Goal: Transaction & Acquisition: Purchase product/service

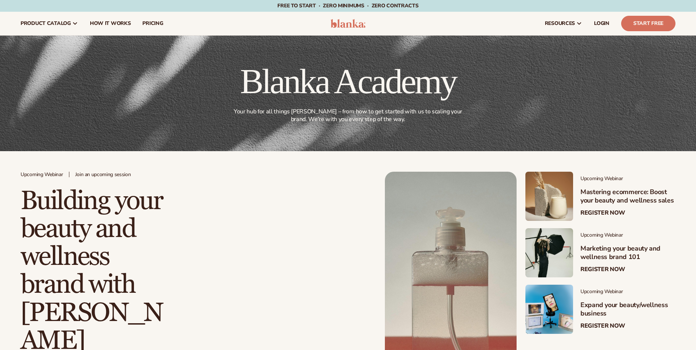
scroll to position [1247, 0]
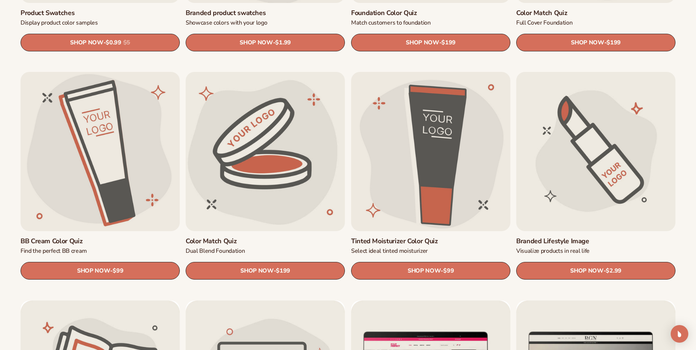
scroll to position [660, 0]
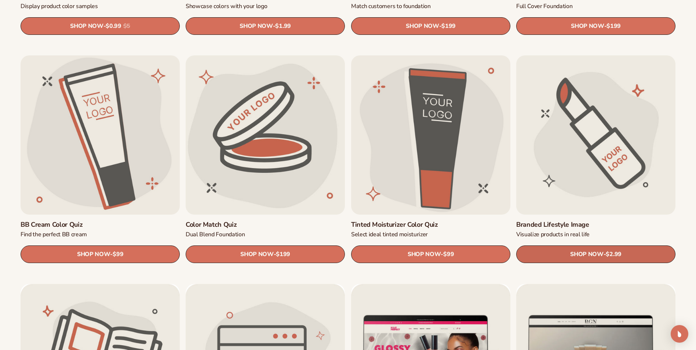
click at [597, 247] on link "SHOP NOW - Regular price $2.99 Sale price $2.99 Regular price Unit price / per" at bounding box center [595, 255] width 159 height 18
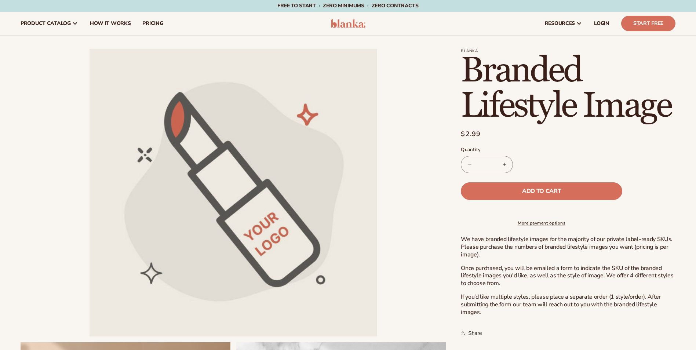
click at [507, 164] on button "Increase quantity for Branded Lifestyle Image" at bounding box center [504, 164] width 17 height 17
click at [505, 162] on button "Increase quantity for Branded Lifestyle Image" at bounding box center [504, 164] width 17 height 17
click at [505, 165] on button "Increase quantity for Branded Lifestyle Image" at bounding box center [504, 164] width 17 height 17
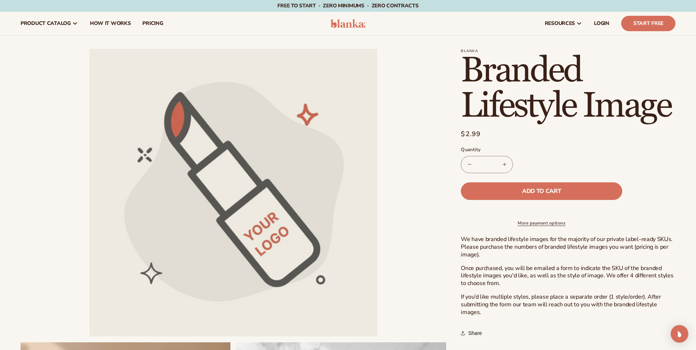
click at [505, 165] on button "Increase quantity for Branded Lifestyle Image" at bounding box center [504, 164] width 17 height 17
click at [469, 165] on button "Decrease quantity for Branded Lifestyle Image" at bounding box center [469, 164] width 17 height 17
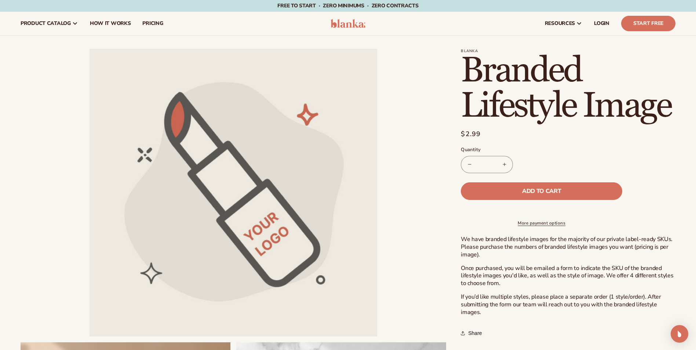
click at [469, 165] on button "Decrease quantity for Branded Lifestyle Image" at bounding box center [469, 164] width 17 height 17
click at [504, 162] on button "Increase quantity for Branded Lifestyle Image" at bounding box center [504, 164] width 17 height 17
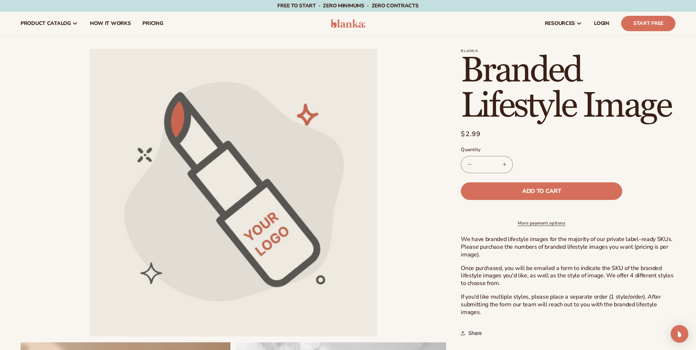
click at [504, 162] on button "Increase quantity for Branded Lifestyle Image" at bounding box center [504, 164] width 17 height 17
click at [529, 192] on span "Add to cart" at bounding box center [541, 191] width 39 height 6
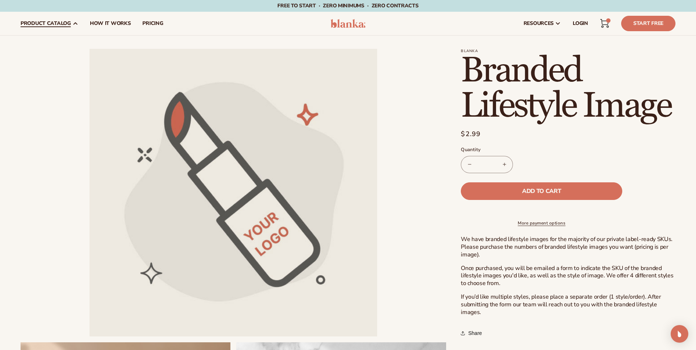
type input "*"
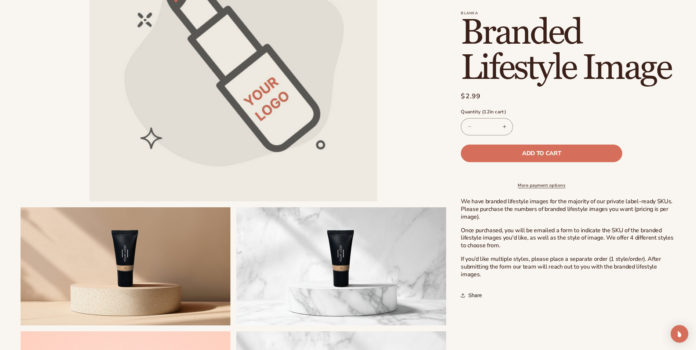
scroll to position [147, 0]
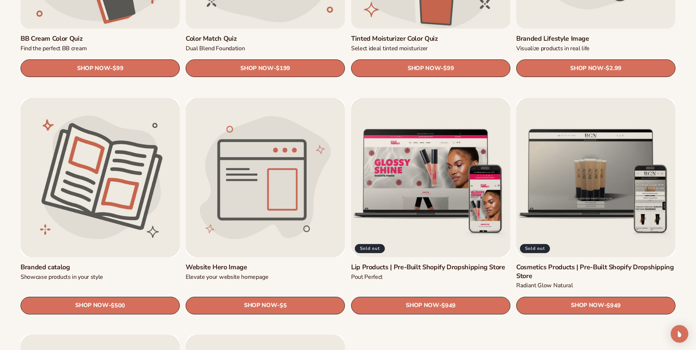
scroll to position [881, 0]
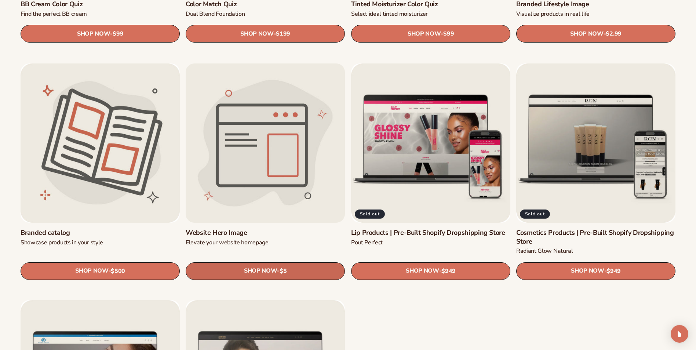
click at [222, 268] on link "SHOP NOW - Regular price $5 Sale price $5 Regular price Unit price / per" at bounding box center [265, 271] width 159 height 18
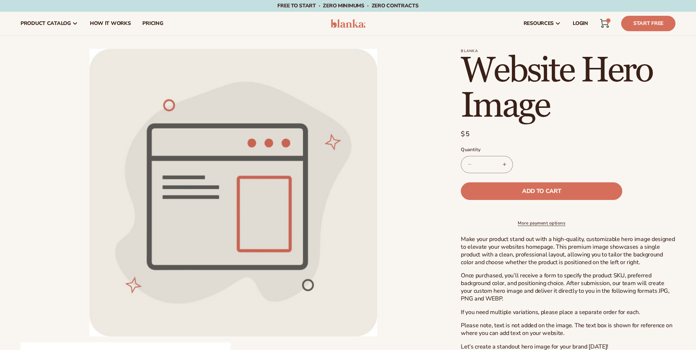
click at [502, 161] on button "Increase quantity for Website Hero Image" at bounding box center [504, 164] width 17 height 17
click at [517, 191] on button "Add to cart" at bounding box center [541, 191] width 161 height 18
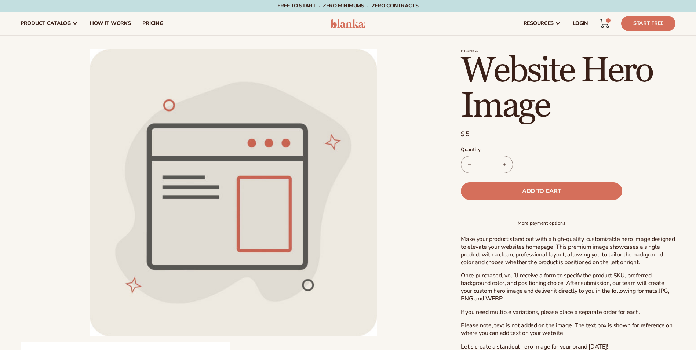
type input "*"
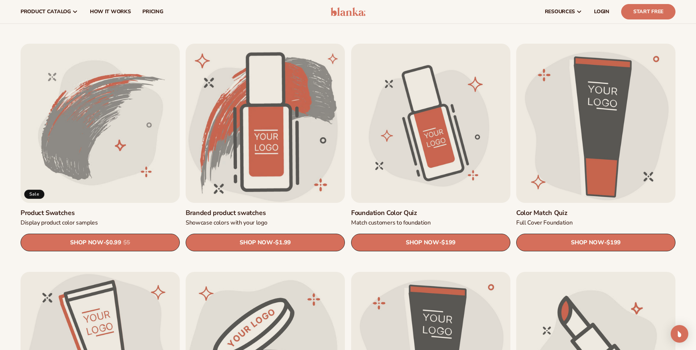
scroll to position [440, 0]
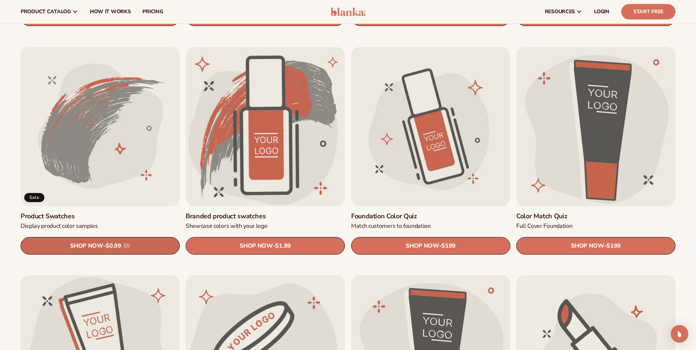
click at [87, 246] on span "SHOP NOW" at bounding box center [86, 245] width 33 height 7
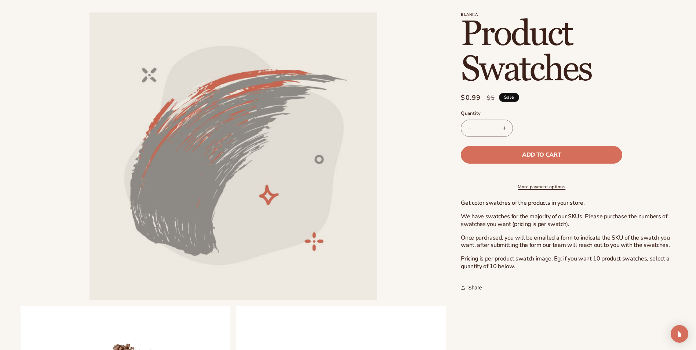
scroll to position [37, 0]
click at [492, 125] on input "*" at bounding box center [487, 127] width 18 height 17
click at [546, 116] on label "Quantity ( 0 in cart)" at bounding box center [541, 113] width 161 height 7
click at [496, 119] on input "***" at bounding box center [487, 127] width 18 height 17
click at [540, 153] on span "Add to cart" at bounding box center [541, 154] width 39 height 6
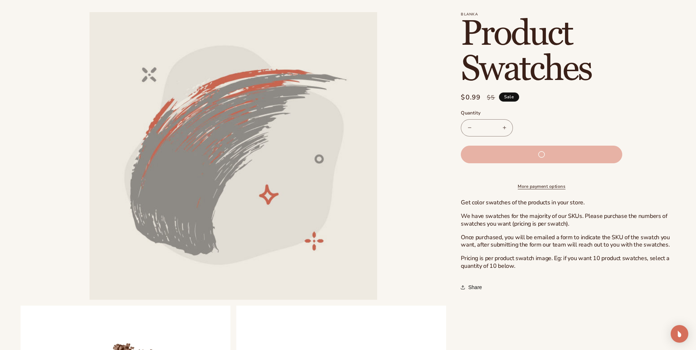
type input "*"
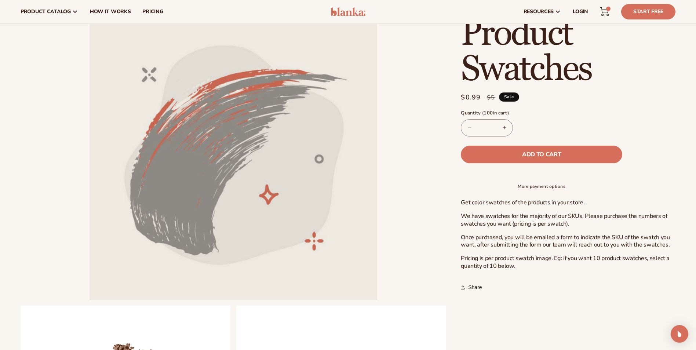
click at [606, 9] on div "117 items" at bounding box center [608, 9] width 4 height 4
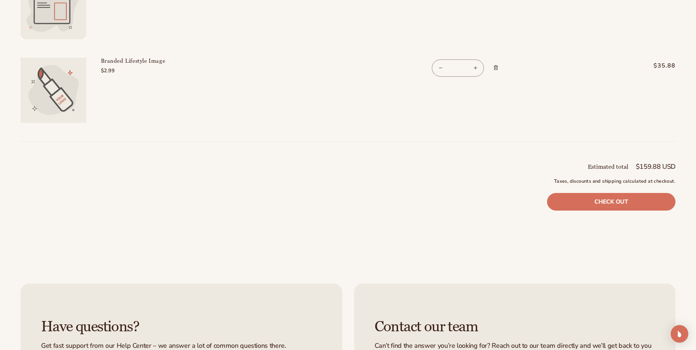
scroll to position [257, 0]
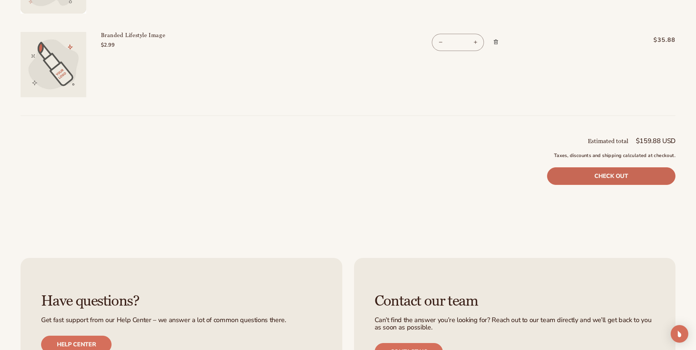
click at [611, 176] on link "Check out" at bounding box center [611, 176] width 128 height 18
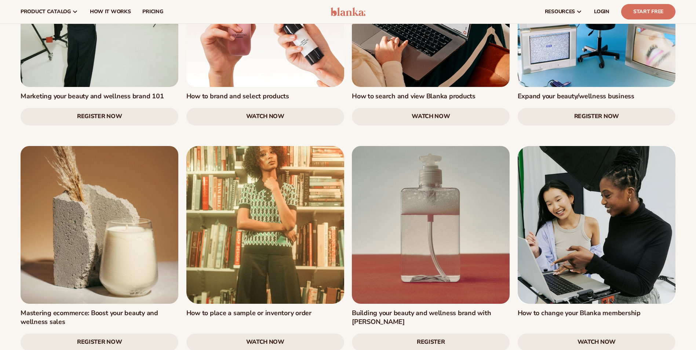
scroll to position [807, 0]
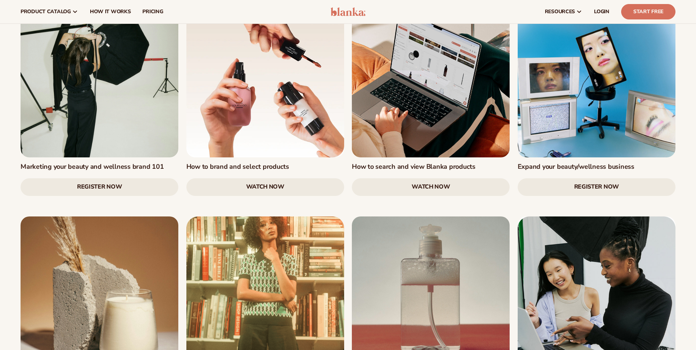
click at [347, 13] on img at bounding box center [347, 11] width 35 height 9
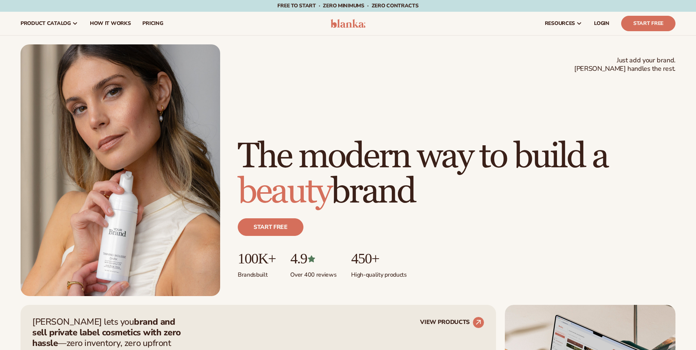
click at [347, 25] on img at bounding box center [347, 23] width 35 height 9
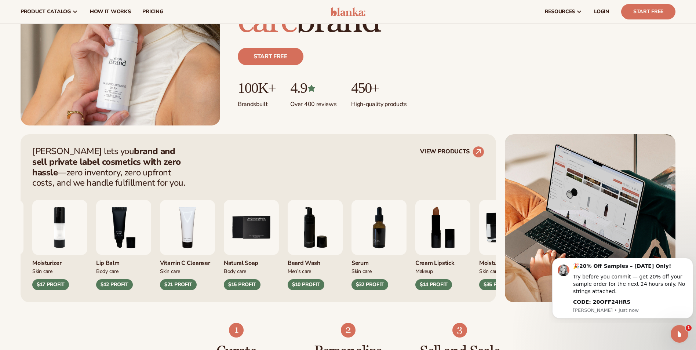
scroll to position [37, 0]
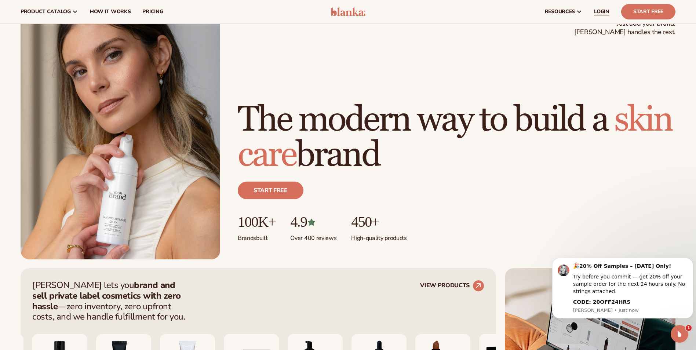
click at [599, 11] on span "LOGIN" at bounding box center [601, 12] width 15 height 6
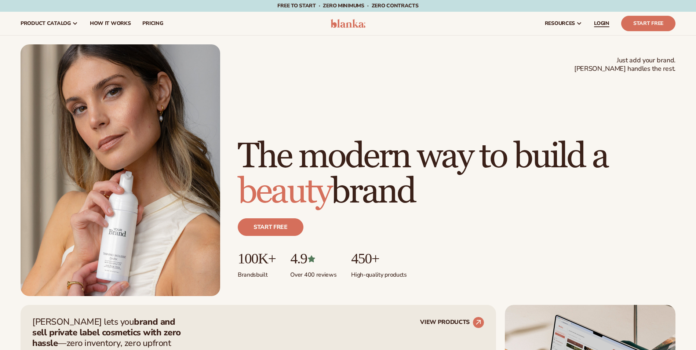
click at [600, 21] on span "LOGIN" at bounding box center [601, 24] width 15 height 6
